Goal: Task Accomplishment & Management: Manage account settings

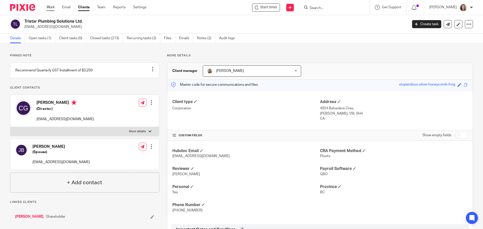
click at [49, 6] on link "Work" at bounding box center [50, 7] width 8 height 5
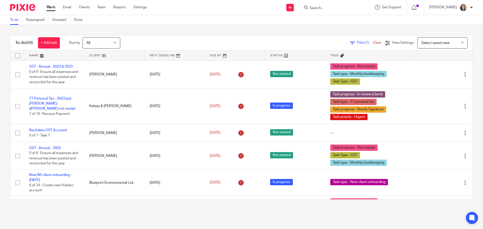
click at [332, 8] on input "Search" at bounding box center [331, 8] width 45 height 5
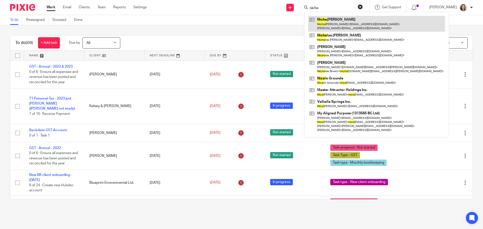
type input "nicho"
click at [340, 22] on link at bounding box center [376, 24] width 137 height 16
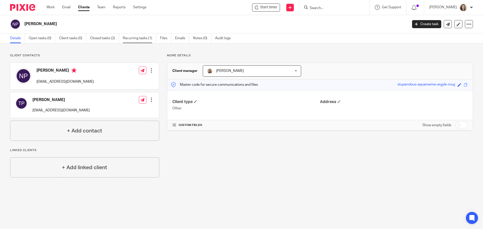
click at [142, 39] on link "Recurring tasks (1)" at bounding box center [139, 38] width 33 height 10
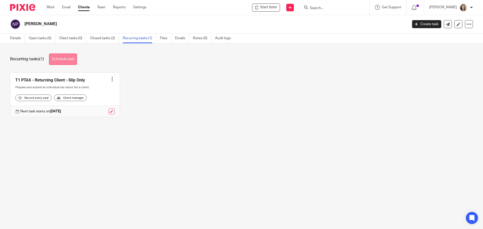
click at [74, 55] on link "Schedule task" at bounding box center [63, 59] width 28 height 11
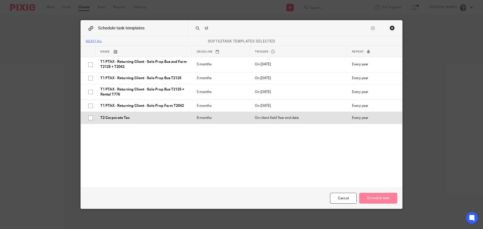
type input "t2"
click at [125, 116] on p "T2 Corporate Tax" at bounding box center [143, 117] width 86 height 5
checkbox input "true"
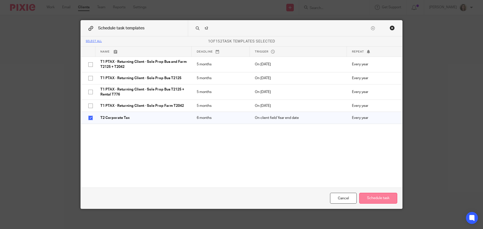
click at [381, 199] on button "Schedule task" at bounding box center [378, 198] width 38 height 11
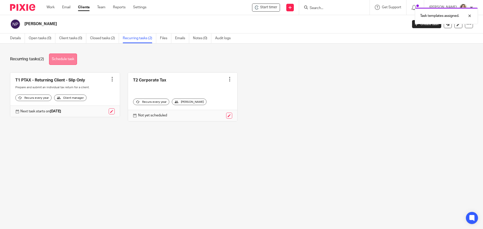
click at [66, 59] on link "Schedule task" at bounding box center [63, 59] width 28 height 11
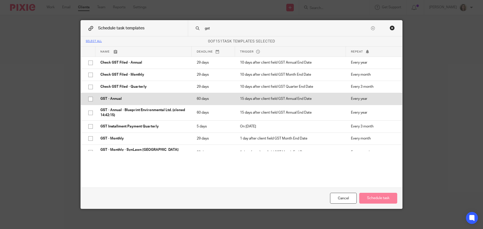
type input "gst"
click at [133, 95] on td "GST - Annual" at bounding box center [143, 99] width 96 height 12
checkbox input "true"
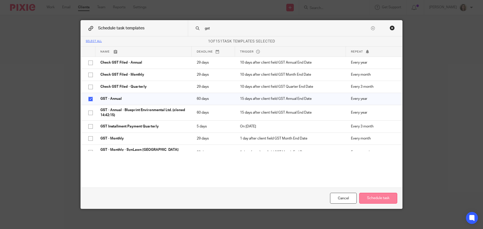
click at [383, 199] on button "Schedule task" at bounding box center [378, 198] width 38 height 11
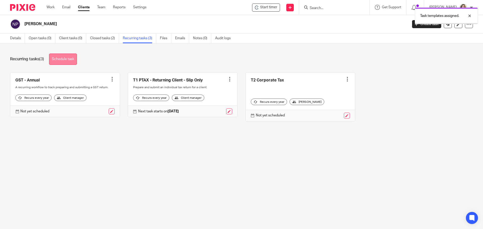
click at [58, 58] on link "Schedule task" at bounding box center [63, 59] width 28 height 11
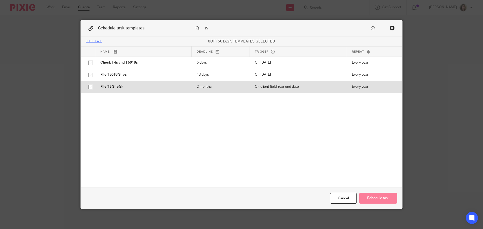
type input "t5"
click at [150, 86] on p "File T5 Slip(s)" at bounding box center [143, 86] width 86 height 5
checkbox input "true"
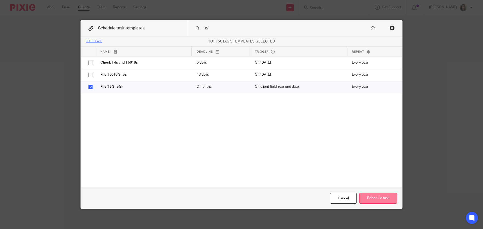
click at [370, 198] on button "Schedule task" at bounding box center [378, 198] width 38 height 11
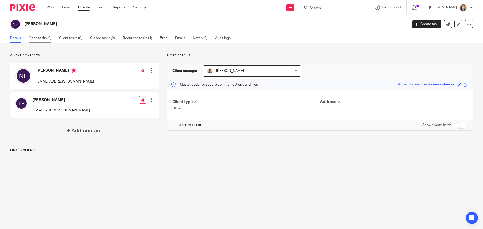
click at [42, 39] on link "Open tasks (0)" at bounding box center [42, 38] width 27 height 10
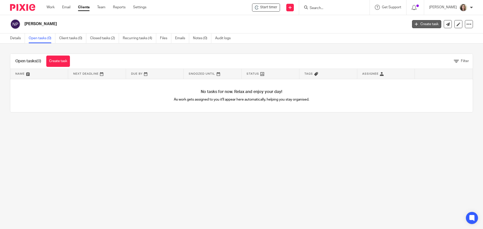
click at [418, 25] on link "Create task" at bounding box center [426, 24] width 29 height 8
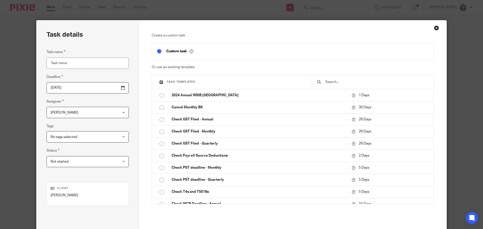
click at [361, 82] on input "text" at bounding box center [376, 82] width 104 height 6
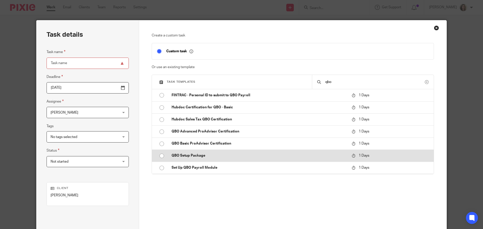
type input "qbo"
click at [223, 152] on td "QBO Setup Package" at bounding box center [257, 156] width 182 height 12
type input "2025-09-26"
type input "QBO Setup Package"
checkbox input "false"
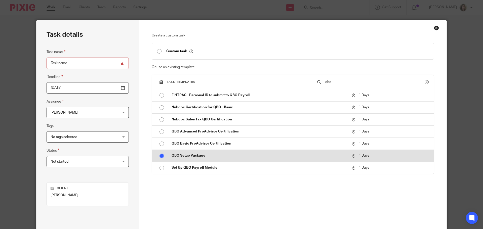
radio input "true"
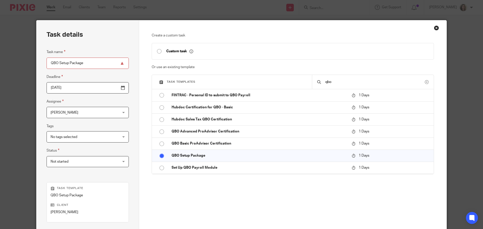
click at [319, 203] on div "Create a custom task Custom task Or use an existing template Task templates qbo…" at bounding box center [293, 124] width 282 height 183
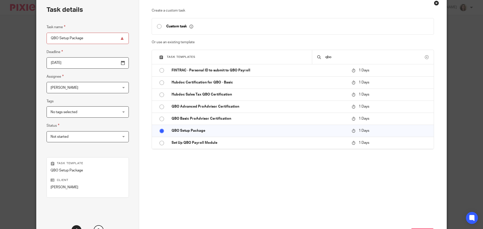
scroll to position [68, 0]
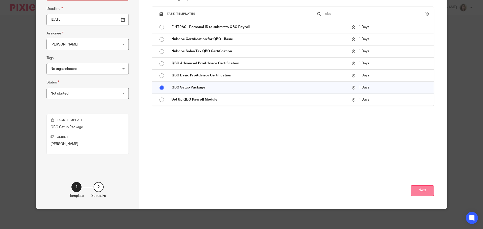
click at [419, 191] on button "Next" at bounding box center [421, 190] width 23 height 11
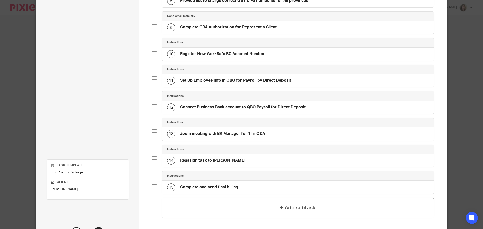
scroll to position [293, 0]
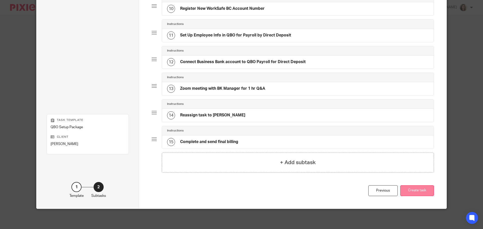
click at [413, 187] on button "Create task" at bounding box center [417, 190] width 34 height 11
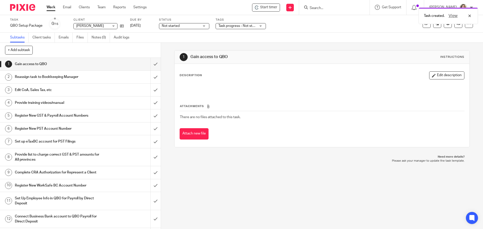
click at [274, 9] on div "Task created. View" at bounding box center [359, 14] width 236 height 19
click at [272, 7] on div "Task created. View" at bounding box center [359, 14] width 236 height 19
click at [469, 16] on div "View" at bounding box center [458, 16] width 28 height 6
click at [267, 7] on span "Start timer" at bounding box center [268, 7] width 17 height 5
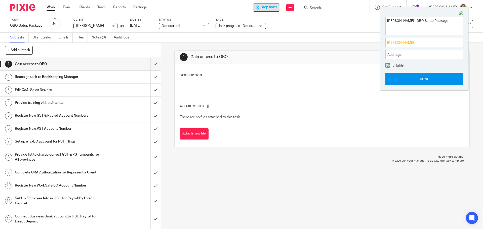
click at [425, 78] on button "Done" at bounding box center [424, 79] width 78 height 13
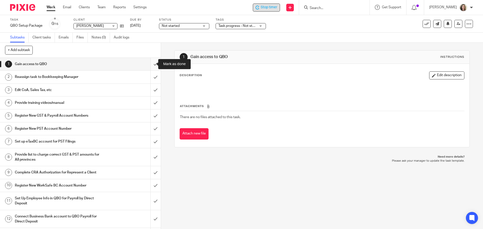
click at [150, 65] on input "submit" at bounding box center [80, 64] width 161 height 13
click at [151, 77] on input "submit" at bounding box center [80, 77] width 161 height 13
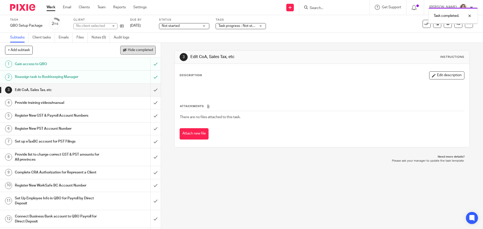
click at [141, 46] on button "Hide completed" at bounding box center [137, 50] width 35 height 9
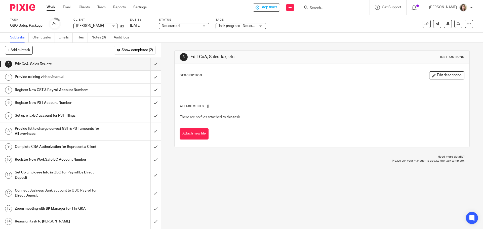
scroll to position [12, 0]
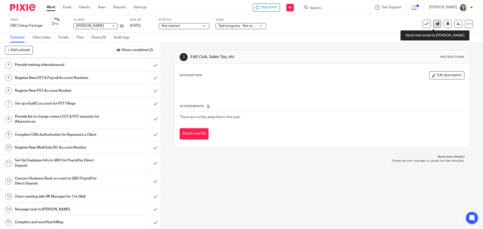
click at [435, 24] on icon at bounding box center [437, 24] width 4 height 4
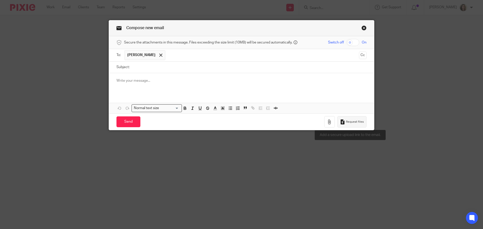
click at [356, 122] on span "Request files" at bounding box center [355, 122] width 18 height 4
click at [155, 67] on input "Subject:" at bounding box center [249, 67] width 234 height 11
type input "Pls provide these docs"
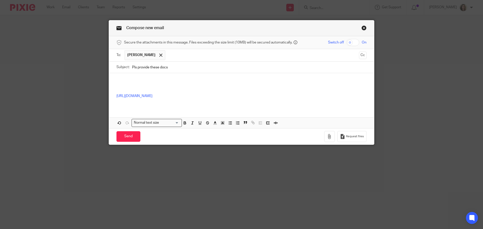
click at [159, 78] on p at bounding box center [241, 80] width 250 height 5
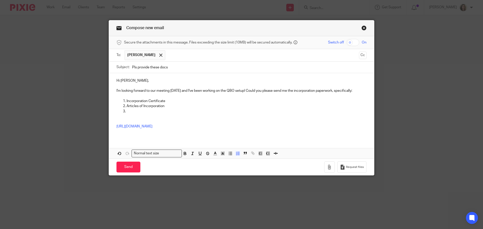
click at [122, 121] on p at bounding box center [241, 121] width 250 height 5
click at [130, 112] on p at bounding box center [246, 111] width 240 height 5
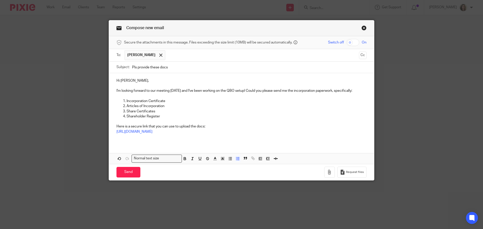
click at [283, 132] on p "https://deximalacc.usepixie.net/u/9393f7edc2c1507bab0ad54a4a6c4146" at bounding box center [241, 131] width 250 height 5
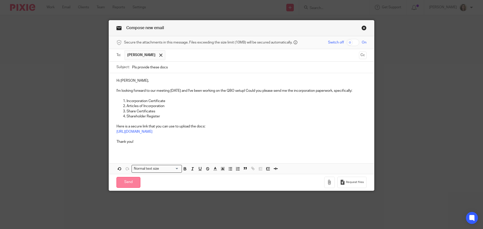
click at [129, 183] on input "Send" at bounding box center [128, 182] width 24 height 11
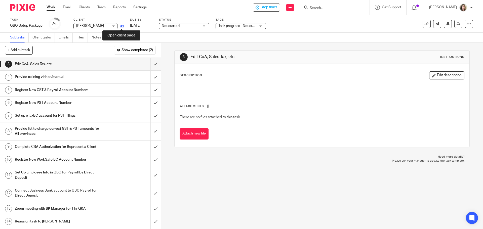
click at [123, 26] on icon at bounding box center [122, 26] width 4 height 4
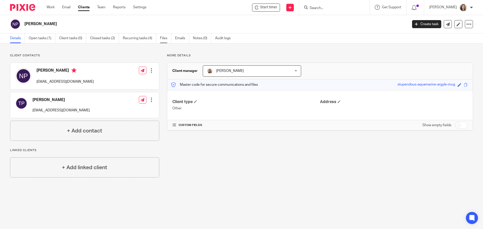
click at [165, 39] on link "Files" at bounding box center [165, 38] width 11 height 10
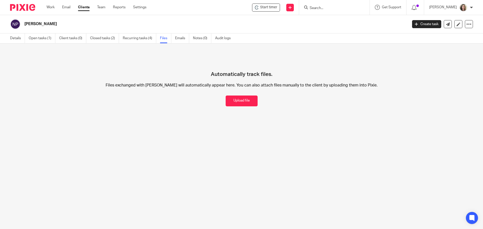
click at [332, 9] on input "Search" at bounding box center [331, 8] width 45 height 5
click at [34, 36] on link "Open tasks (1)" at bounding box center [42, 38] width 27 height 10
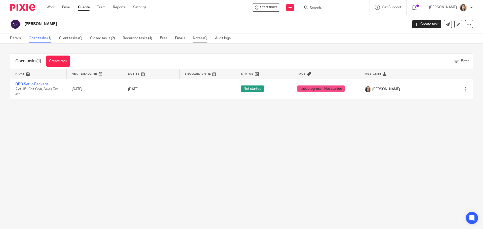
click at [198, 38] on link "Notes (0)" at bounding box center [202, 38] width 18 height 10
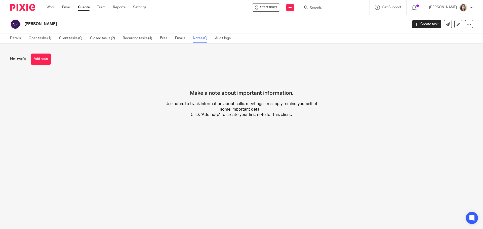
drag, startPoint x: 42, startPoint y: 59, endPoint x: 63, endPoint y: 60, distance: 21.1
click at [42, 59] on button "Add note" at bounding box center [41, 59] width 20 height 11
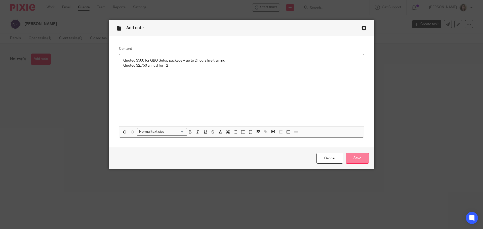
click at [354, 159] on input "Save" at bounding box center [356, 158] width 23 height 11
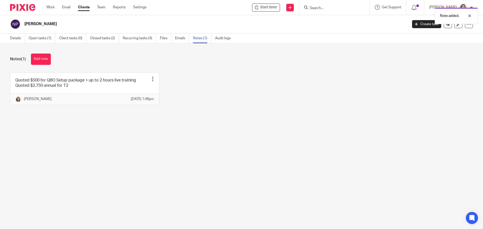
click at [337, 7] on div "Note added." at bounding box center [359, 14] width 236 height 19
click at [333, 9] on div "Note added." at bounding box center [359, 14] width 236 height 19
click at [329, 10] on input "Search" at bounding box center [331, 8] width 45 height 5
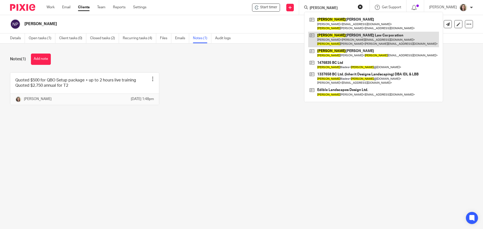
type input "[PERSON_NAME]"
click at [347, 39] on link at bounding box center [373, 40] width 131 height 16
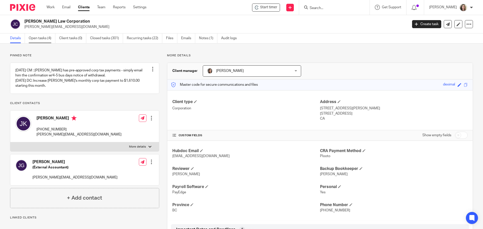
click at [36, 39] on link "Open tasks (4)" at bounding box center [42, 38] width 27 height 10
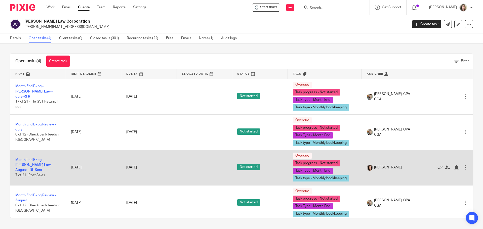
scroll to position [3, 0]
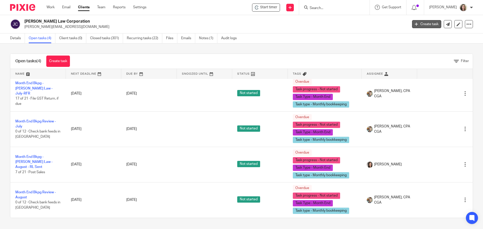
click at [424, 25] on link "Create task" at bounding box center [426, 24] width 29 height 8
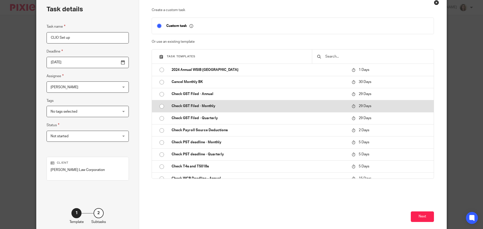
scroll to position [51, 0]
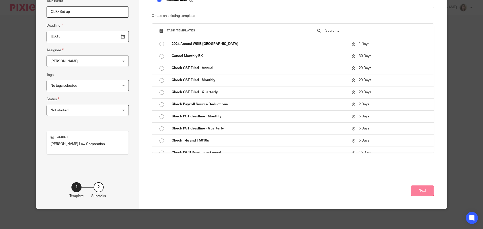
type input "CLIO Set up"
click at [420, 188] on button "Next" at bounding box center [421, 190] width 23 height 11
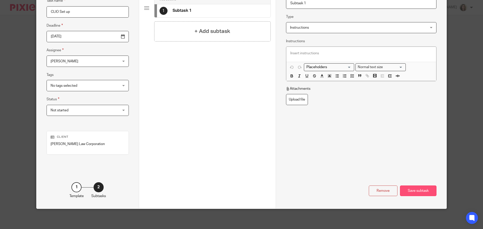
click at [413, 193] on div "Save subtask" at bounding box center [418, 190] width 36 height 11
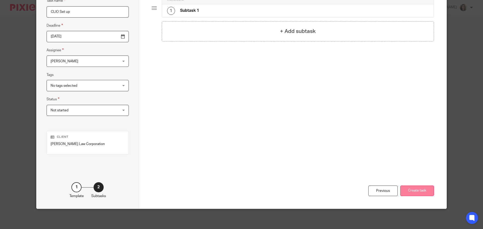
click at [425, 193] on button "Create task" at bounding box center [417, 190] width 34 height 11
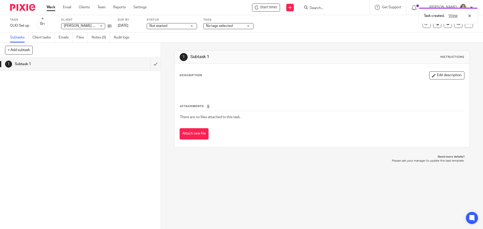
click at [439, 75] on button "Edit description" at bounding box center [446, 75] width 35 height 8
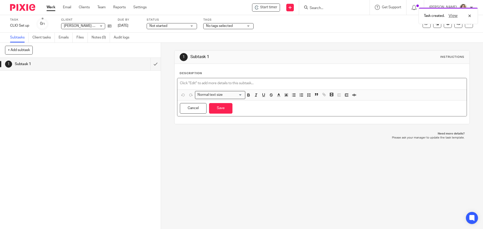
click at [220, 84] on p at bounding box center [322, 83] width 284 height 5
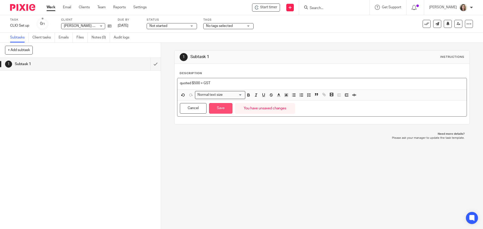
click at [211, 107] on button "Save" at bounding box center [220, 108] width 23 height 11
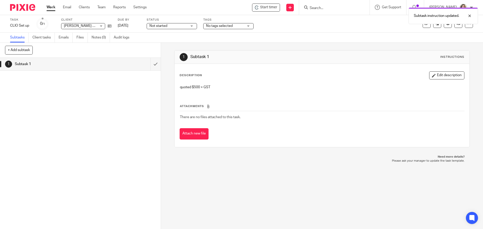
click at [272, 8] on div "Subtask instruction updated." at bounding box center [359, 14] width 236 height 19
click at [271, 8] on span "Start timer" at bounding box center [268, 7] width 17 height 5
click at [273, 9] on span "Start timer" at bounding box center [268, 7] width 17 height 5
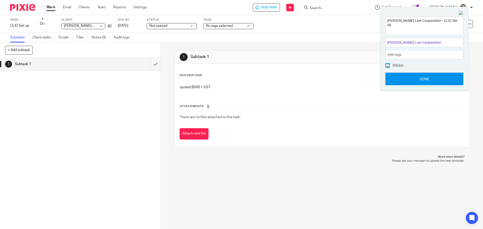
click at [429, 79] on button "Done" at bounding box center [424, 79] width 78 height 13
